Goal: Task Accomplishment & Management: Use online tool/utility

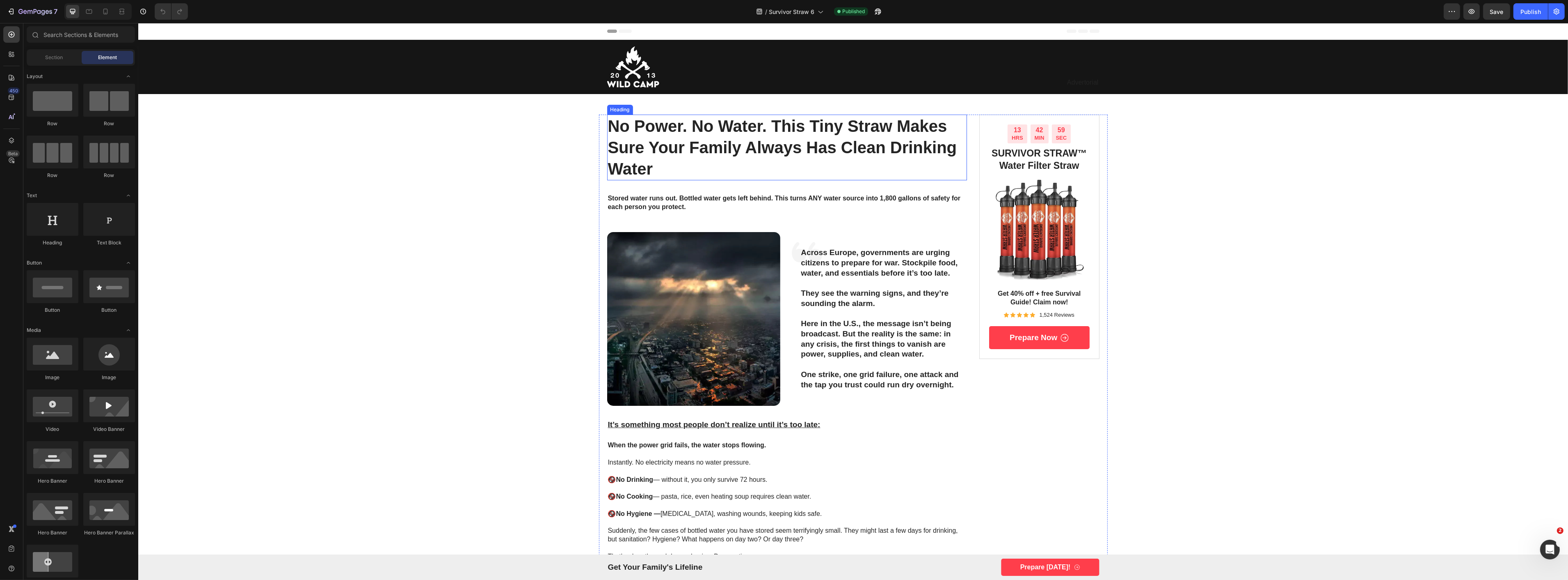
click at [628, 153] on h1 "no power. no water. this tiny straw makes sure your family always has clean dri…" at bounding box center [787, 147] width 360 height 65
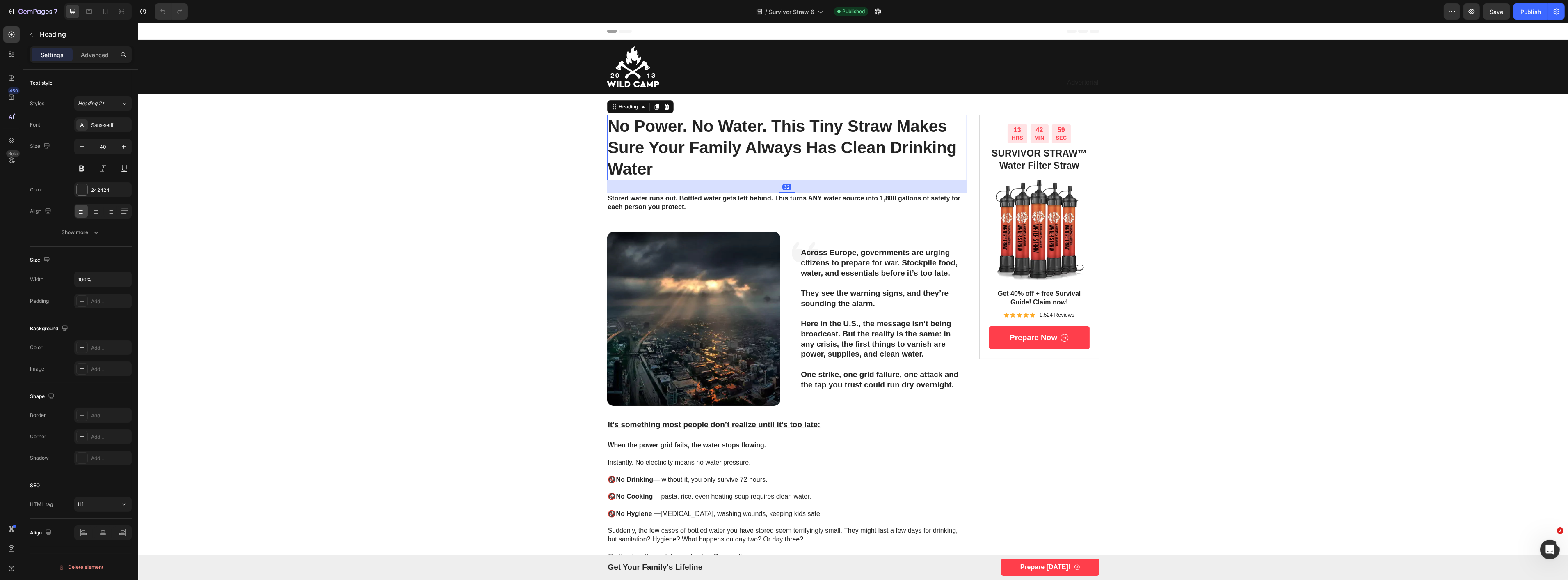
click at [628, 153] on h1 "no power. no water. this tiny straw makes sure your family always has clean dri…" at bounding box center [787, 147] width 360 height 65
click at [628, 153] on p "no power. no water. this tiny straw makes sure your family always has clean dri…" at bounding box center [787, 147] width 358 height 64
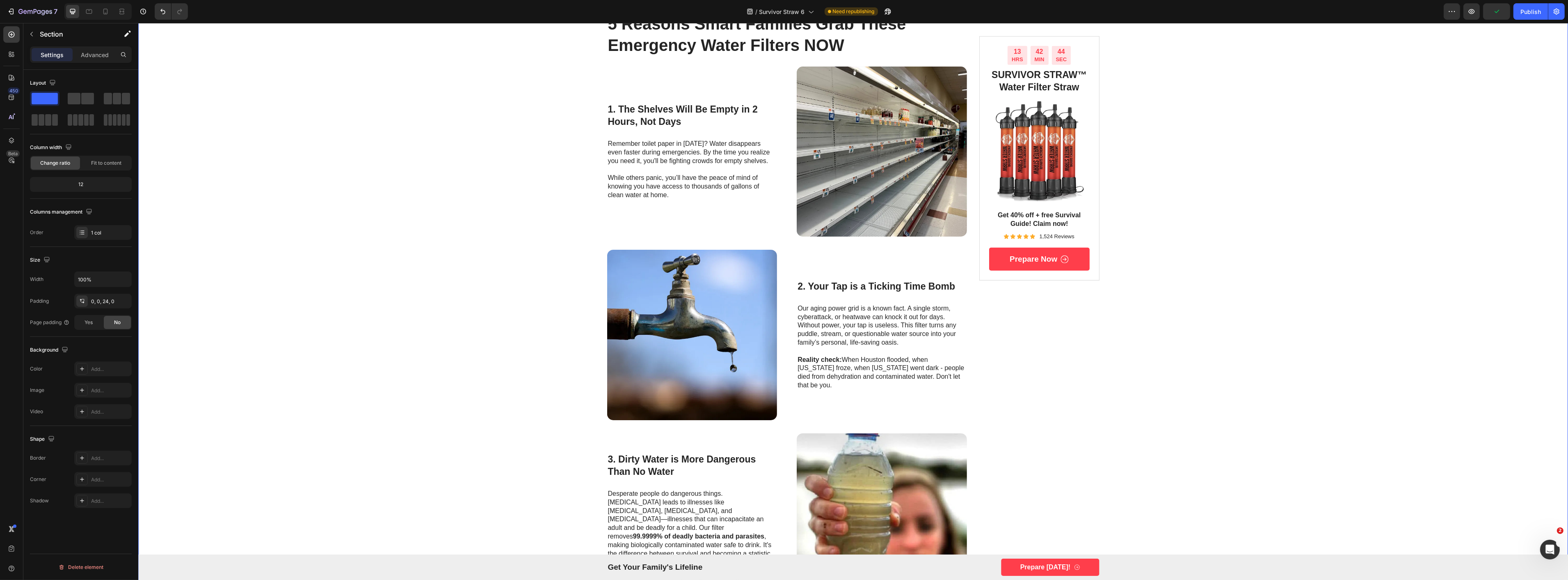
scroll to position [867, 0]
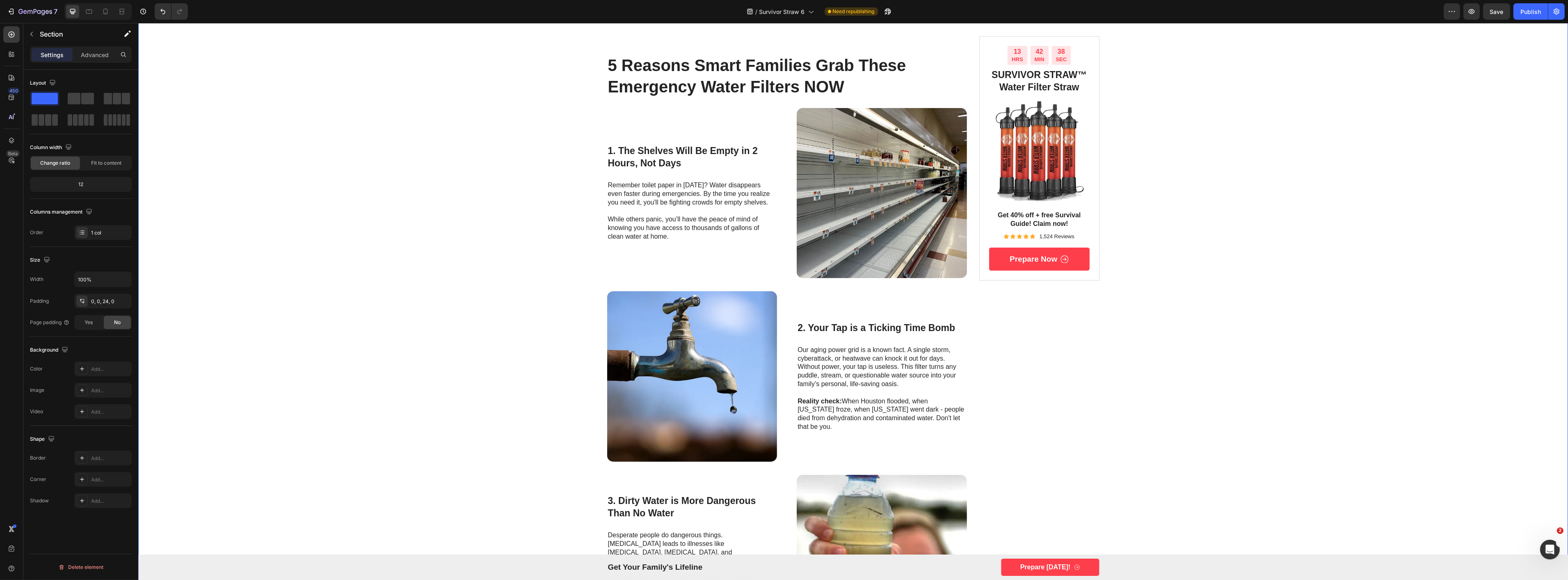
click at [477, 337] on div "Image Advertorial Text Block Row Row NATO's Top Admiral Warned Civilians to "Pr…" at bounding box center [853, 99] width 1430 height 1852
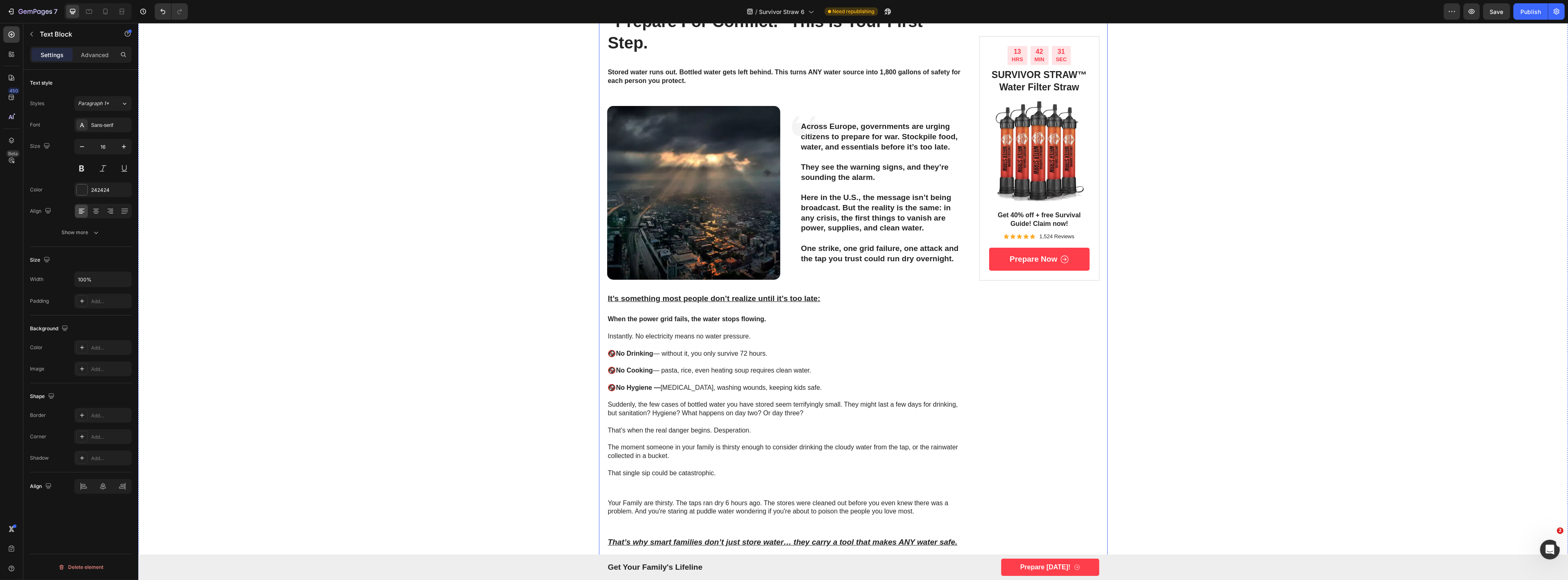
scroll to position [0, 0]
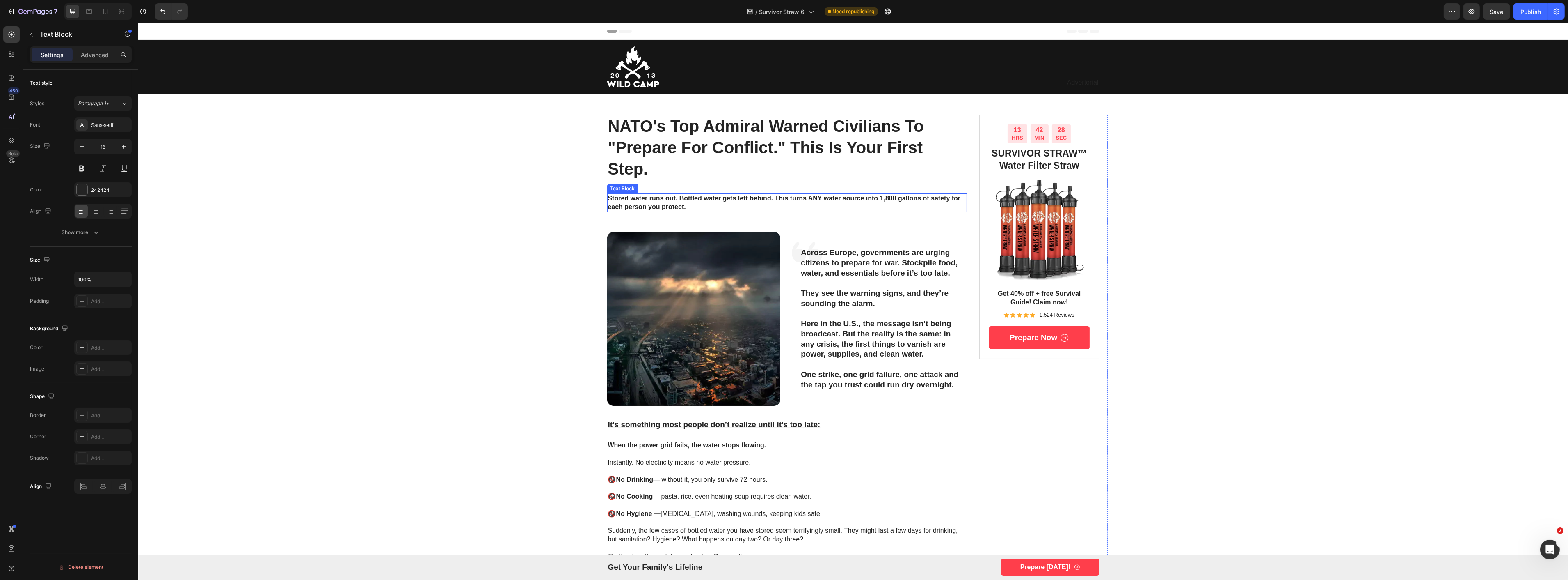
click at [777, 195] on strong "Stored water runs out. Bottled water gets left behind. This turns ANY water sou…" at bounding box center [784, 203] width 353 height 16
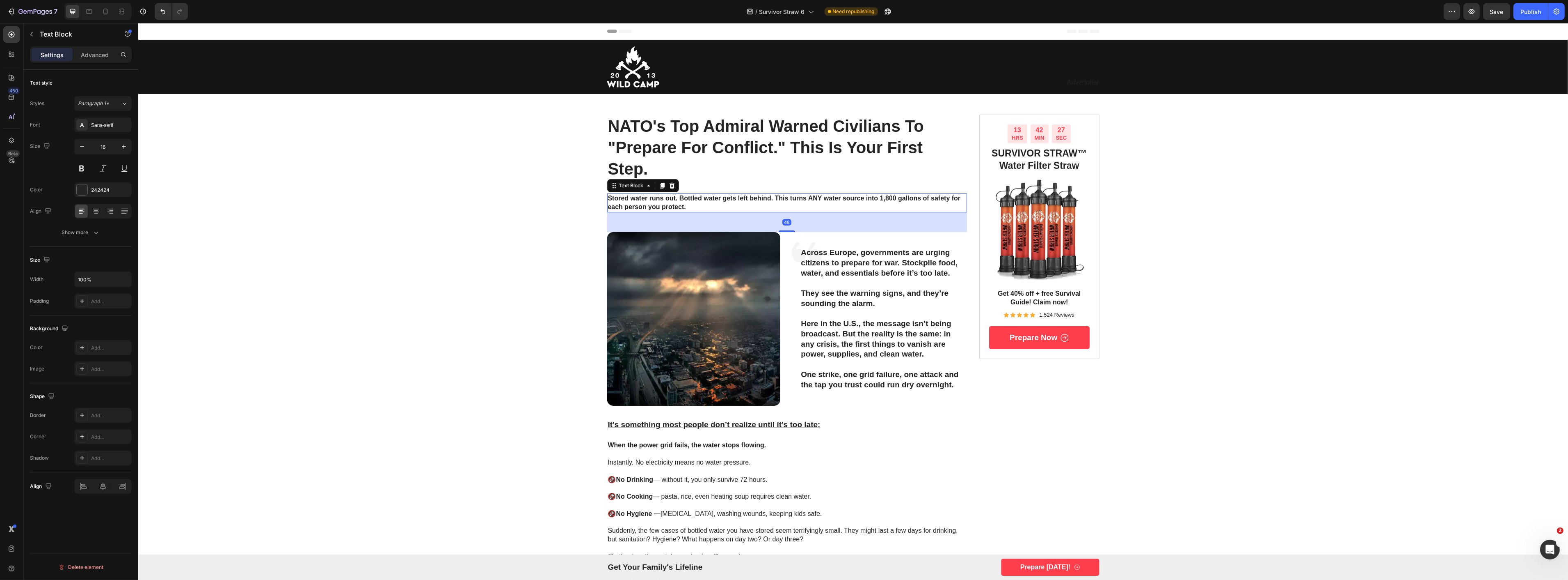
click at [718, 202] on strong "Stored water runs out. Bottled water gets left behind. This turns ANY water sou…" at bounding box center [784, 203] width 353 height 16
click at [773, 195] on strong "Stored water runs out. Bottled water gets left behind. This turns ANY water sou…" at bounding box center [784, 203] width 353 height 16
drag, startPoint x: 773, startPoint y: 195, endPoint x: 785, endPoint y: 204, distance: 15.0
click at [785, 204] on p "Stored water runs out. Bottled water gets left behind. This turns ANY water sou…" at bounding box center [787, 203] width 358 height 17
click at [712, 203] on p "Stored water runs out. Bottled water gets left behind. Give your family the one…" at bounding box center [787, 203] width 358 height 17
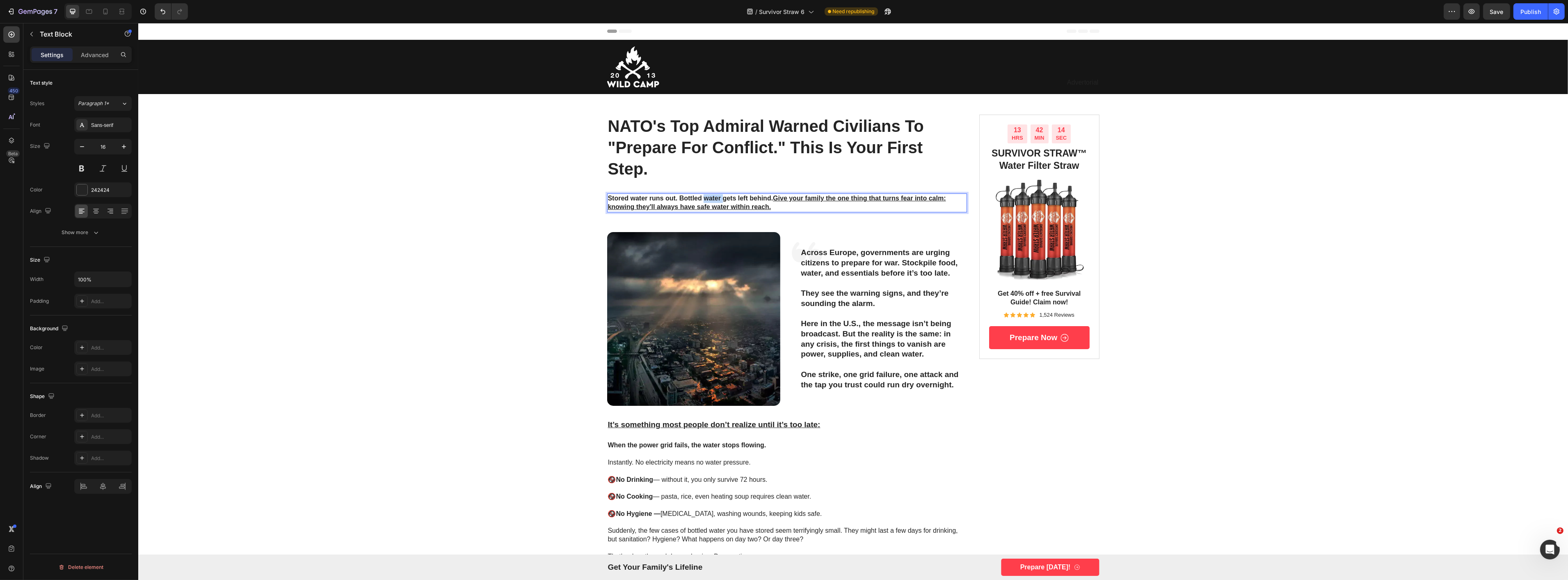
click at [712, 203] on p "Stored water runs out. Bottled water gets left behind. Give your family the one…" at bounding box center [787, 203] width 358 height 17
click at [755, 203] on u "Give your family the one thing that turns fear into calm: knowing they'll alway…" at bounding box center [777, 203] width 338 height 16
drag, startPoint x: 771, startPoint y: 198, endPoint x: 599, endPoint y: 200, distance: 172.0
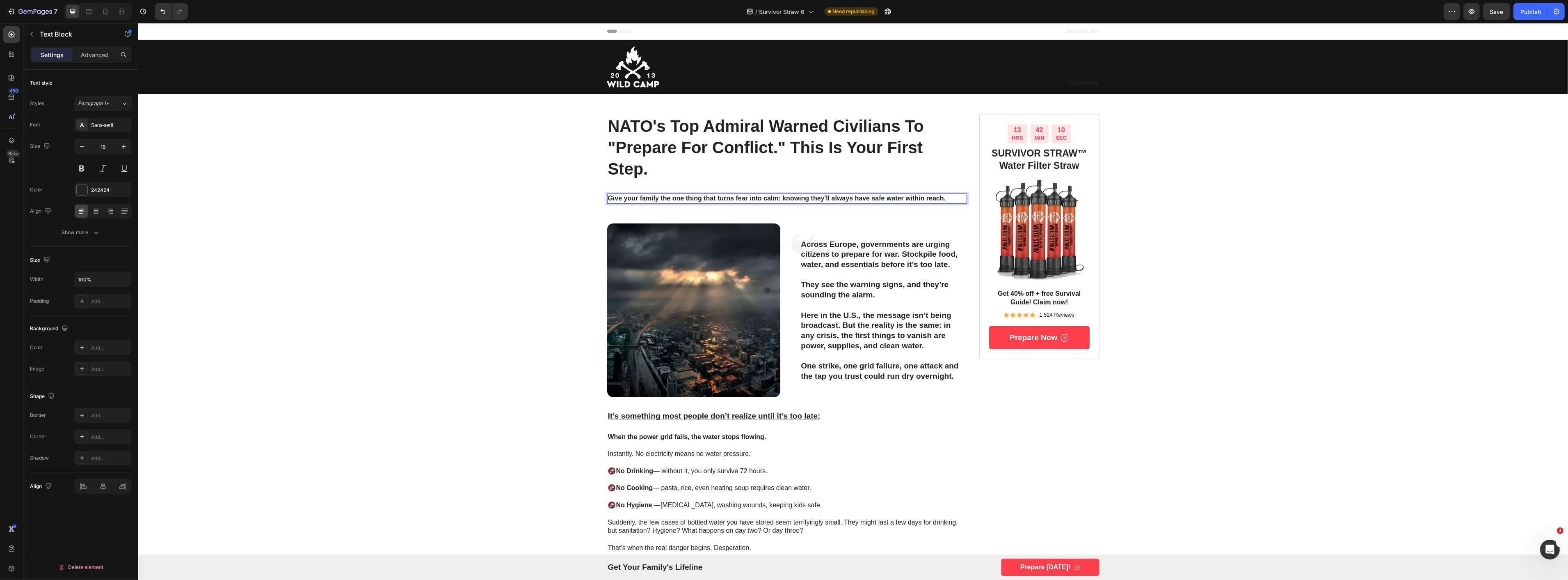
click at [708, 202] on u "Give your family the one thing that turns fear into calm: knowing they'll alway…" at bounding box center [777, 198] width 338 height 7
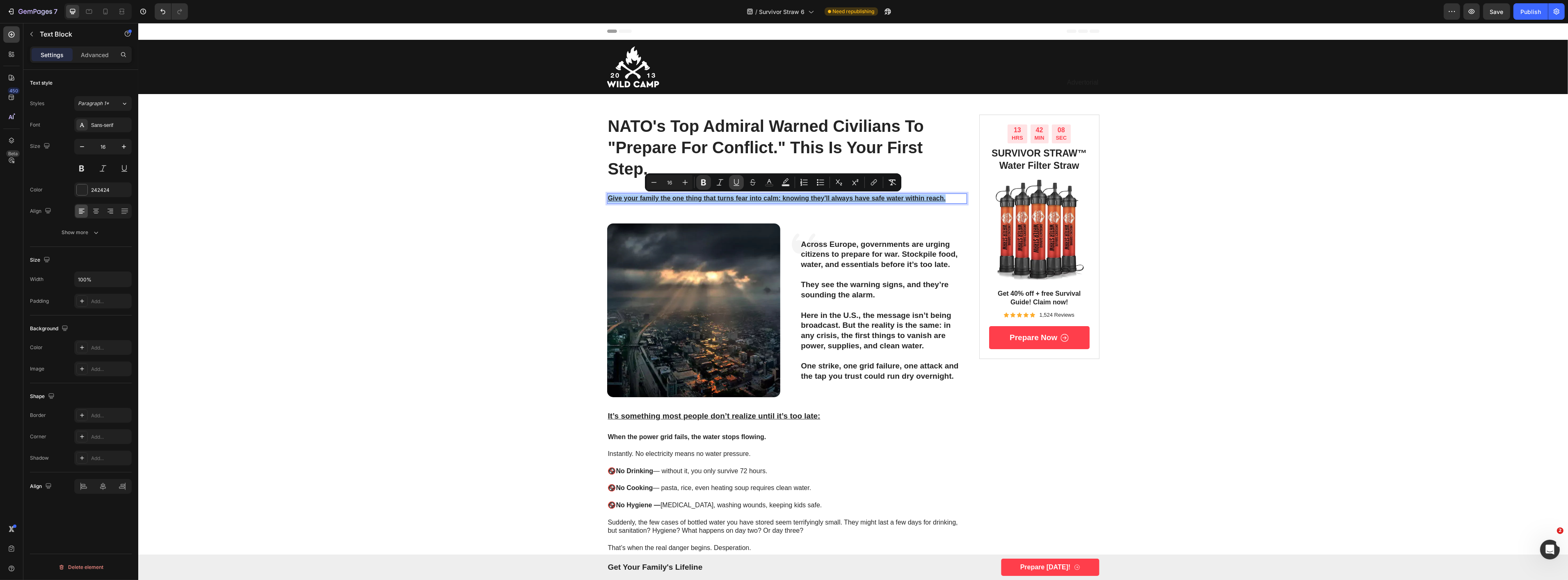
click at [737, 180] on icon "Editor contextual toolbar" at bounding box center [736, 182] width 8 height 8
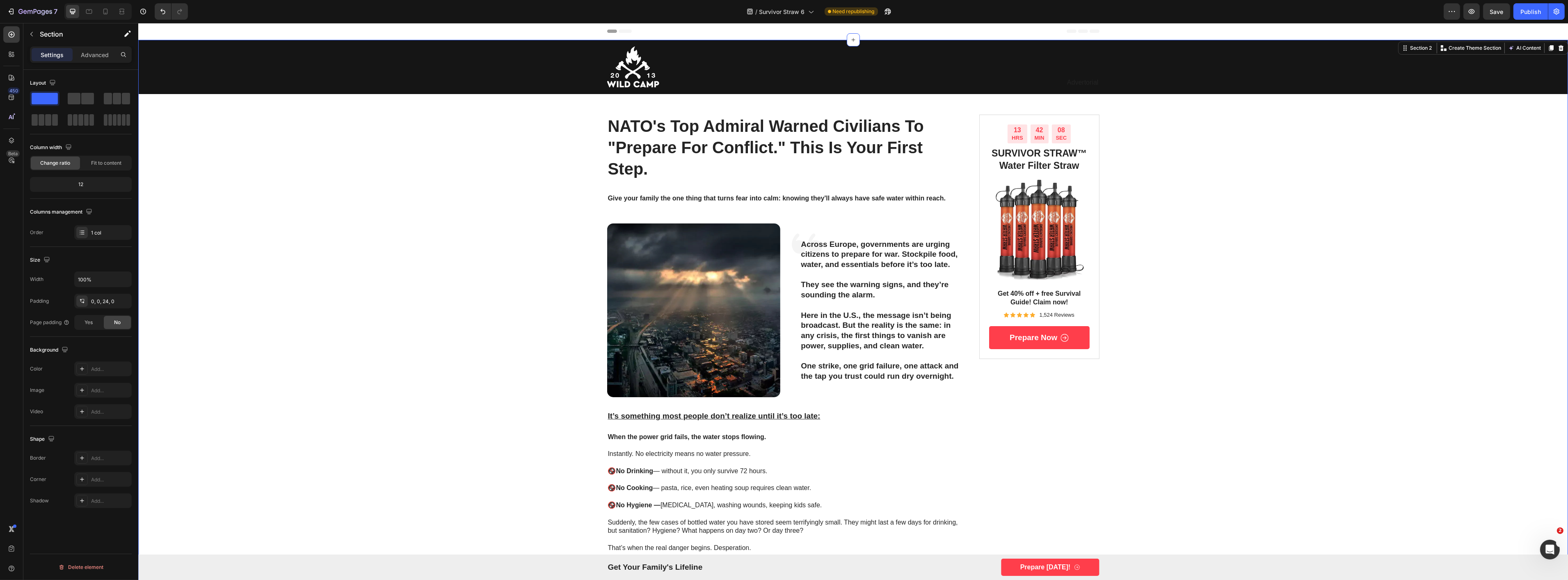
click at [1529, 11] on div "Publish" at bounding box center [1531, 11] width 20 height 9
